Goal: Find specific page/section: Find specific page/section

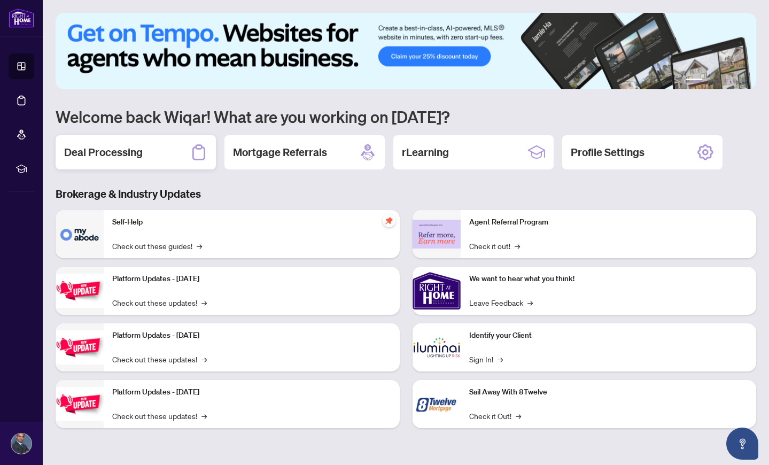
click at [135, 150] on h2 "Deal Processing" at bounding box center [103, 152] width 79 height 15
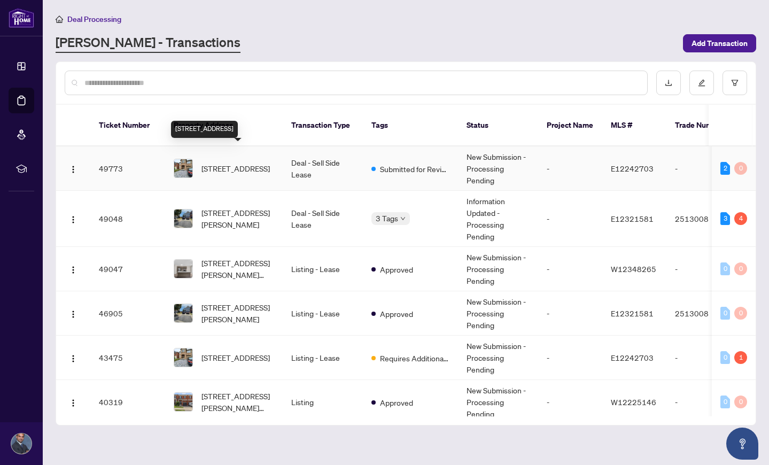
click at [220, 162] on span "[STREET_ADDRESS]" at bounding box center [235, 168] width 68 height 12
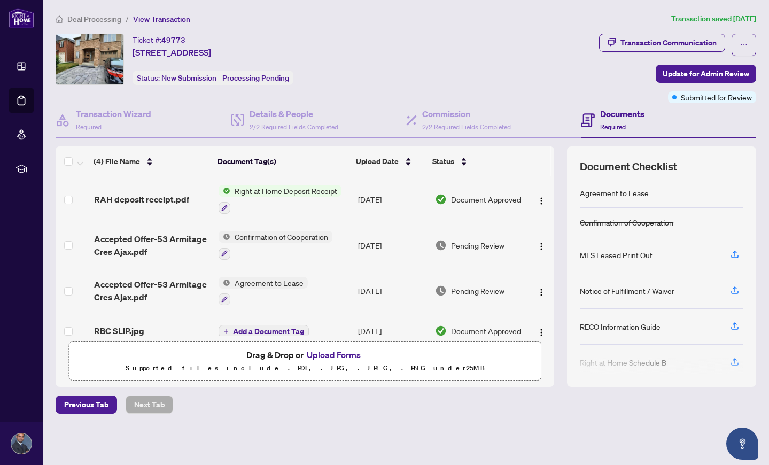
scroll to position [15, 0]
